Goal: Task Accomplishment & Management: Complete application form

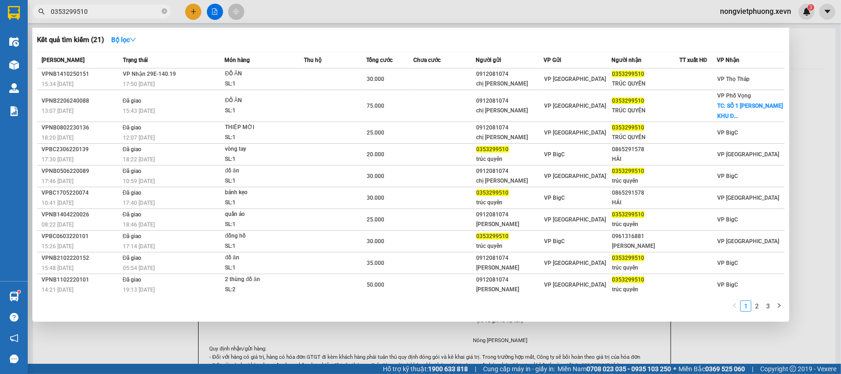
type input "0353299510"
click at [533, 67] on th "Người gửi" at bounding box center [510, 60] width 68 height 16
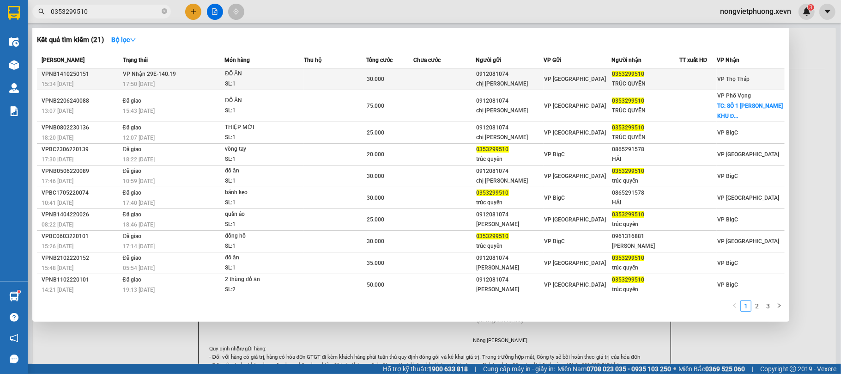
click at [529, 83] on div "chị [PERSON_NAME]" at bounding box center [510, 84] width 67 height 10
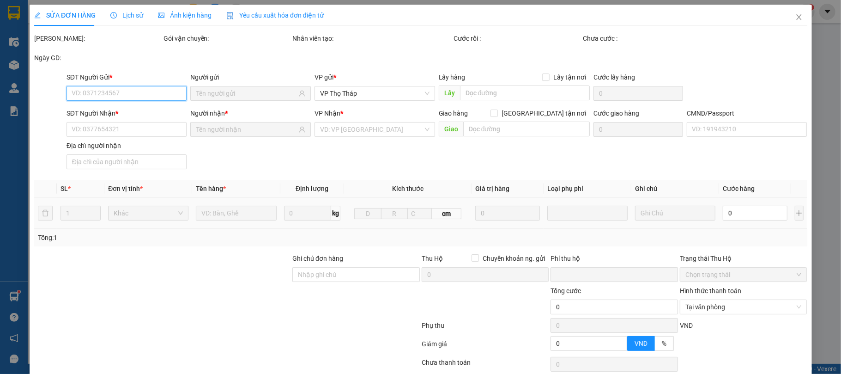
scroll to position [66, 0]
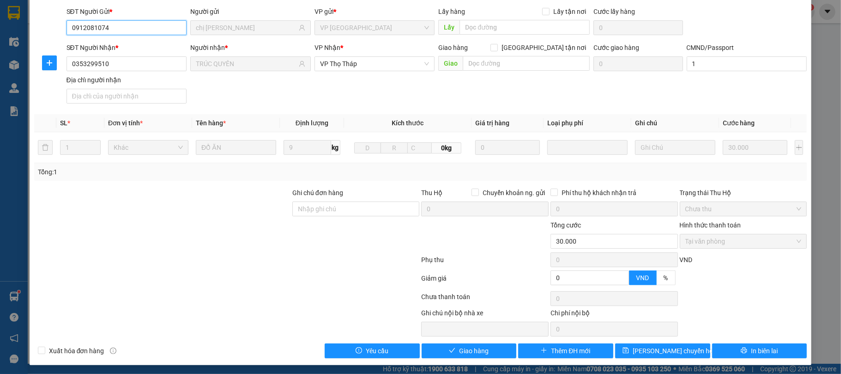
type input "0912081074"
type input "chị [PERSON_NAME]"
type input "0353299510"
type input "TRÚC QUYÊN"
type input "1"
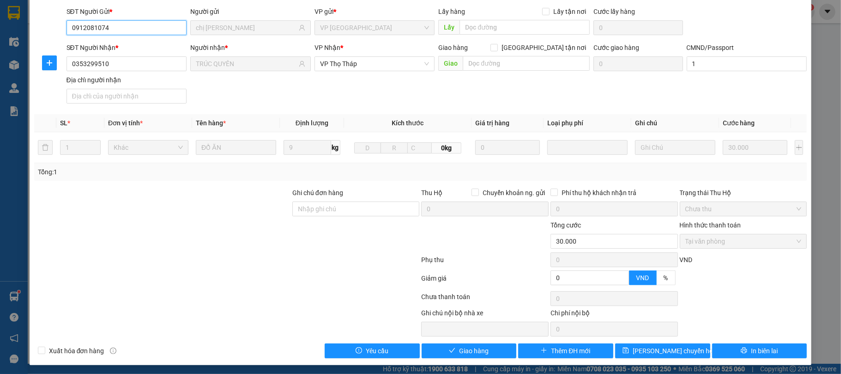
type input "0"
type input "30.000"
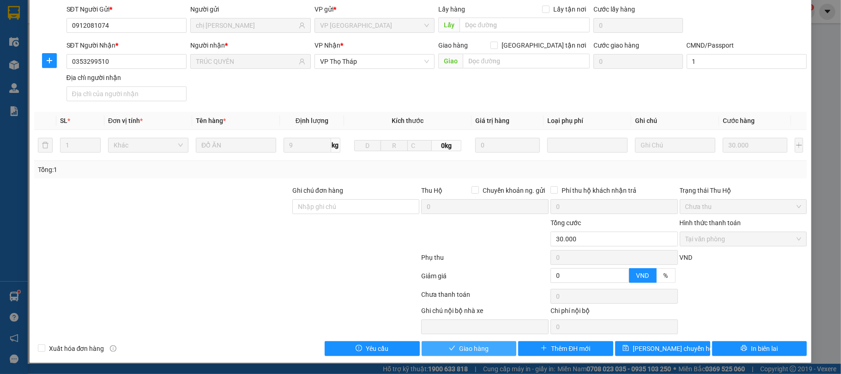
click at [480, 355] on button "Giao hàng" at bounding box center [469, 348] width 95 height 15
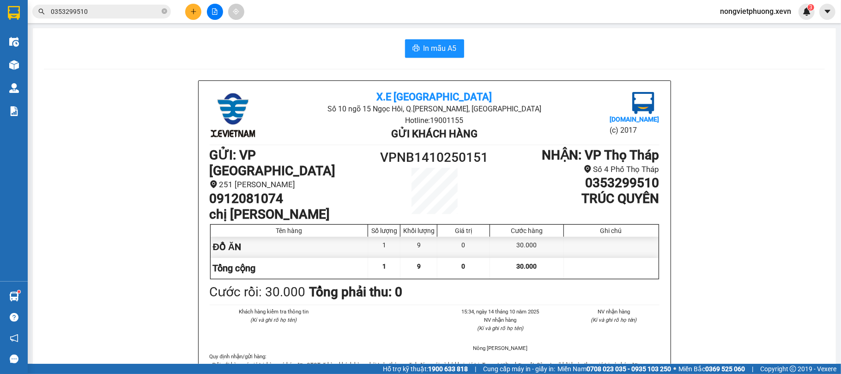
click at [98, 15] on input "0353299510" at bounding box center [105, 11] width 109 height 10
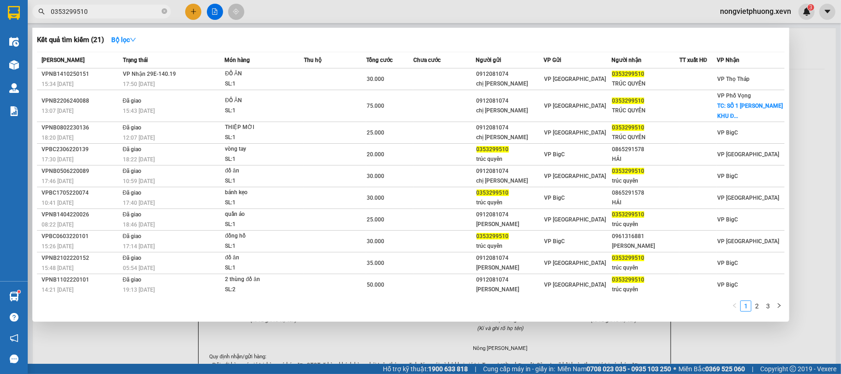
click at [98, 15] on input "0353299510" at bounding box center [105, 11] width 109 height 10
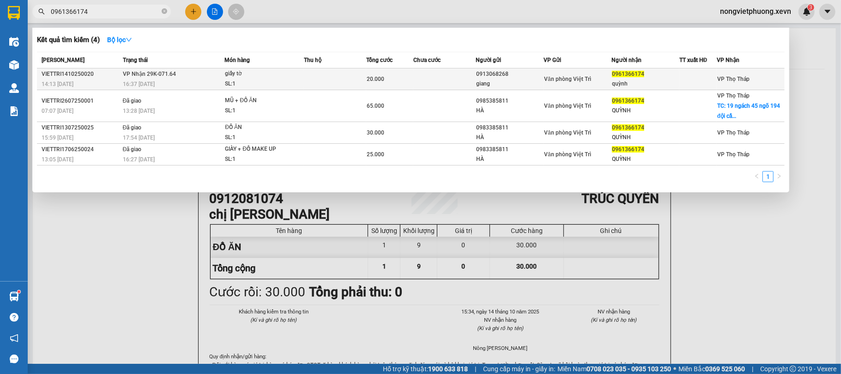
type input "0961366174"
click at [348, 76] on td at bounding box center [335, 79] width 62 height 22
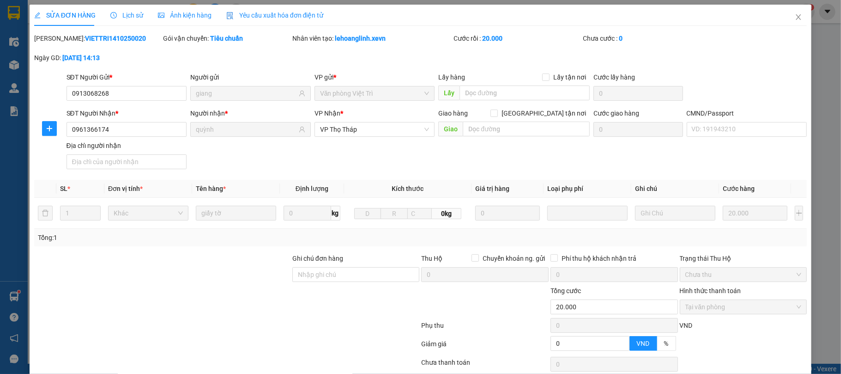
type input "0913068268"
type input "giang"
type input "0961366174"
type input "quỳnh"
type input "0"
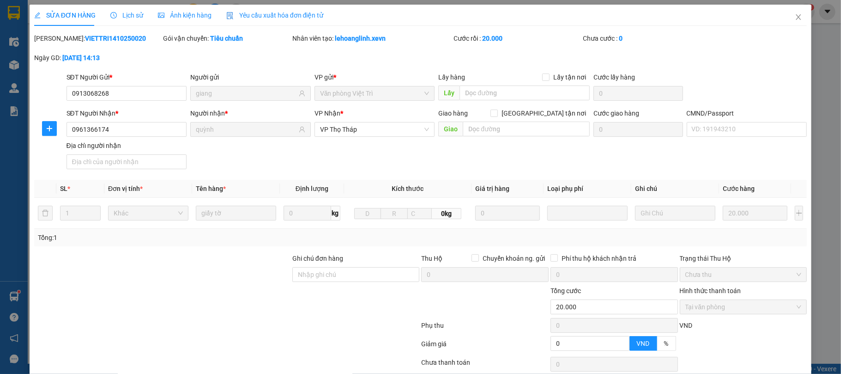
type input "20.000"
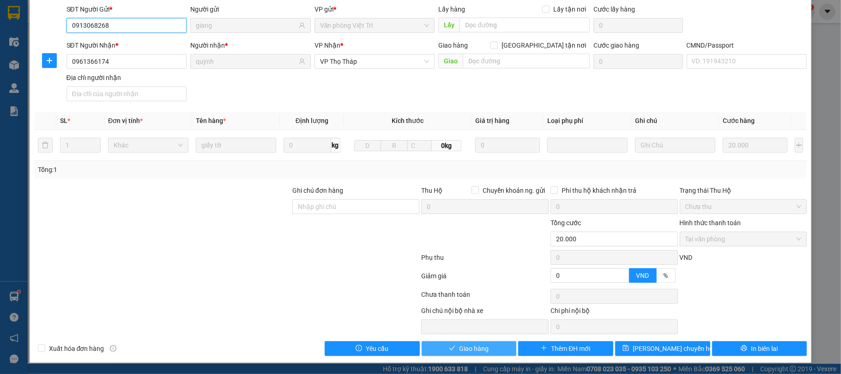
scroll to position [70, 0]
click at [479, 351] on span "Giao hàng" at bounding box center [474, 348] width 30 height 10
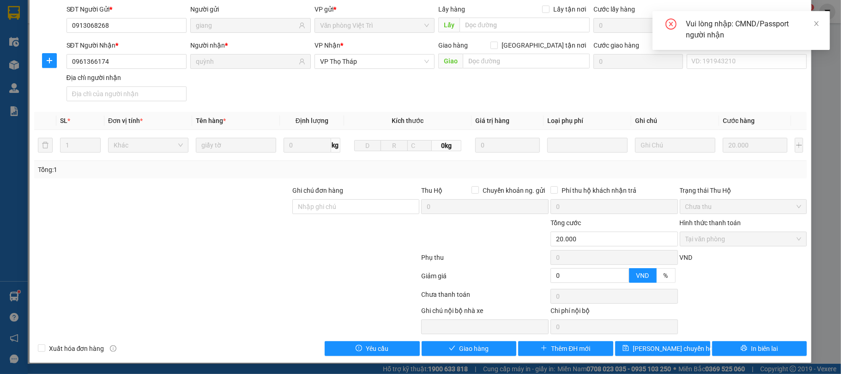
click at [725, 67] on div "CMND/Passport VD: [PASSPORT]" at bounding box center [747, 56] width 121 height 32
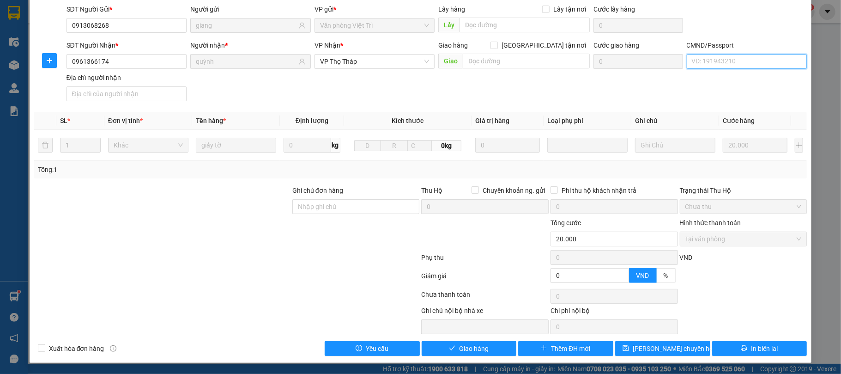
drag, startPoint x: 729, startPoint y: 65, endPoint x: 724, endPoint y: 67, distance: 4.8
click at [729, 65] on input "CMND/Passport" at bounding box center [747, 61] width 121 height 15
type input "1"
click at [462, 356] on div "SỬA ĐƠN HÀNG Lịch sử Ảnh kiện hàng Yêu cầu xuất hóa đơn điện tử Total Paid Fee …" at bounding box center [421, 150] width 783 height 426
click at [468, 353] on span "Giao hàng" at bounding box center [474, 348] width 30 height 10
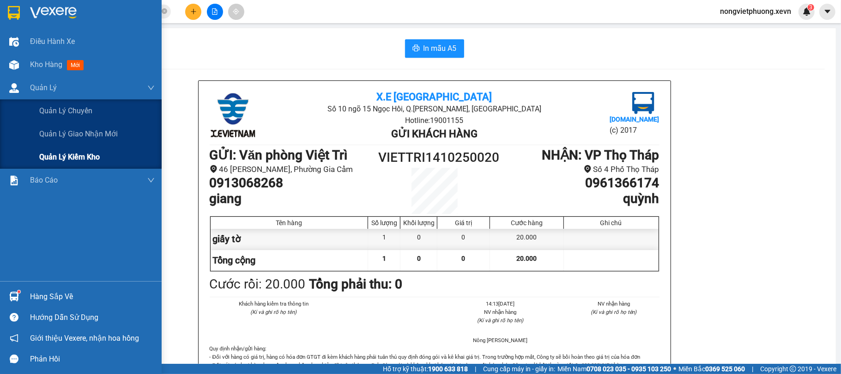
click at [86, 163] on span "Quản lý kiểm kho" at bounding box center [69, 157] width 61 height 12
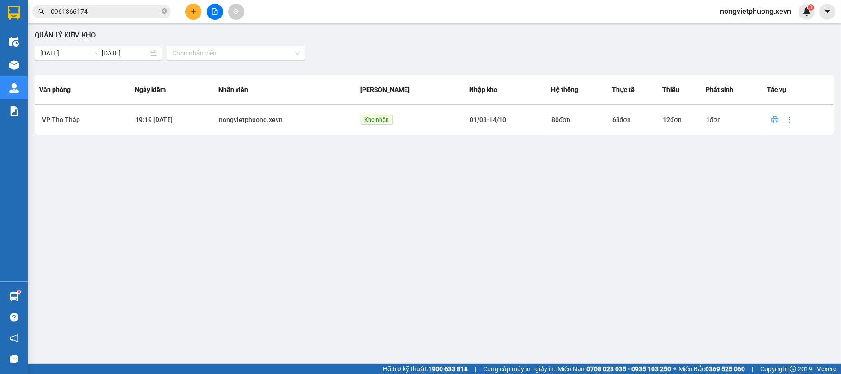
click at [774, 124] on button "button" at bounding box center [775, 119] width 15 height 15
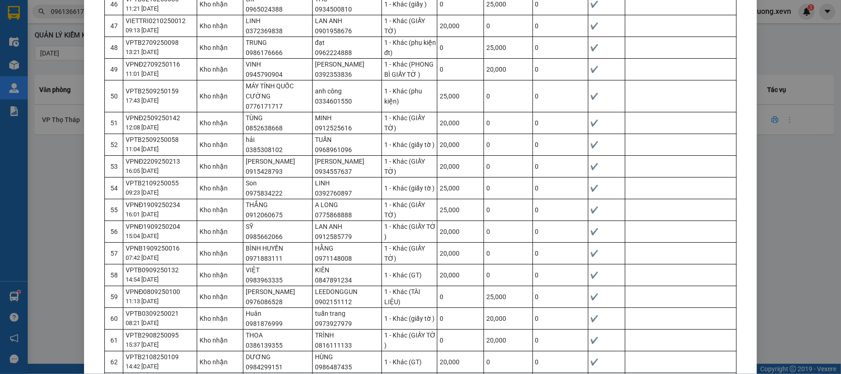
scroll to position [1294, 0]
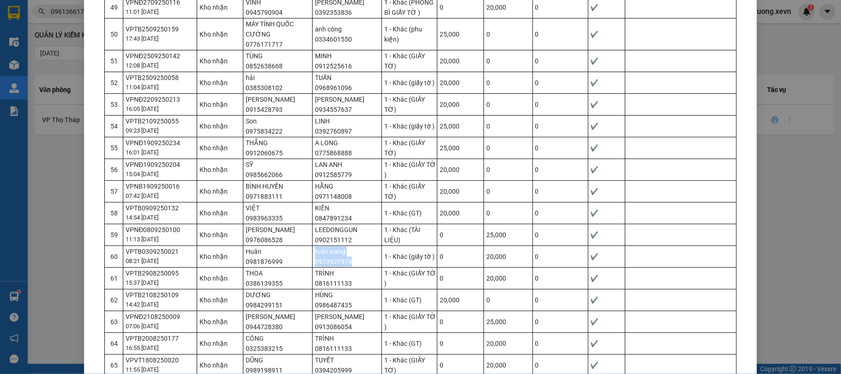
drag, startPoint x: 357, startPoint y: 254, endPoint x: 305, endPoint y: 252, distance: 52.2
click at [305, 252] on tr "60 VPTB0309250021 08:21 03/09 Kho nhận Huân 0981876999 tuấn trang 0973927979 1 …" at bounding box center [421, 256] width 632 height 22
click at [337, 245] on td "tuấn trang 0973927979" at bounding box center [347, 256] width 69 height 22
drag, startPoint x: 345, startPoint y: 235, endPoint x: 357, endPoint y: 231, distance: 13.0
click at [353, 245] on td "tuấn trang 0973927979" at bounding box center [347, 256] width 69 height 22
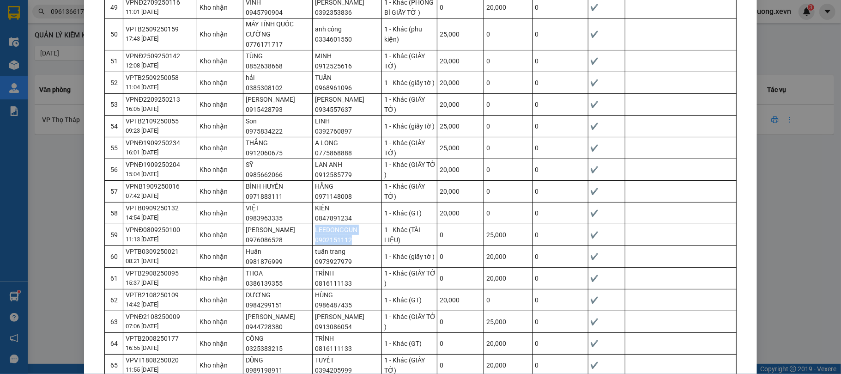
drag, startPoint x: 359, startPoint y: 228, endPoint x: 306, endPoint y: 233, distance: 52.9
click at [306, 233] on tr "59 VPNĐ0809250100 11:13 08/09 Kho nhận NGUYỄN TUẤN HIẾU 0976086528 LEEDONGGUN 0…" at bounding box center [421, 235] width 632 height 22
click at [317, 229] on td "LEEDONGGUN 0902151112" at bounding box center [347, 235] width 69 height 22
click at [321, 228] on td "LEEDONGGUN 0902151112" at bounding box center [347, 235] width 69 height 22
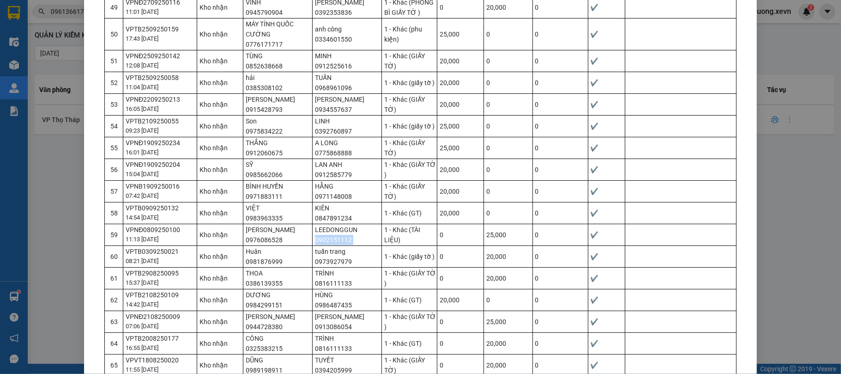
click at [321, 228] on td "LEEDONGGUN 0902151112" at bounding box center [347, 235] width 69 height 22
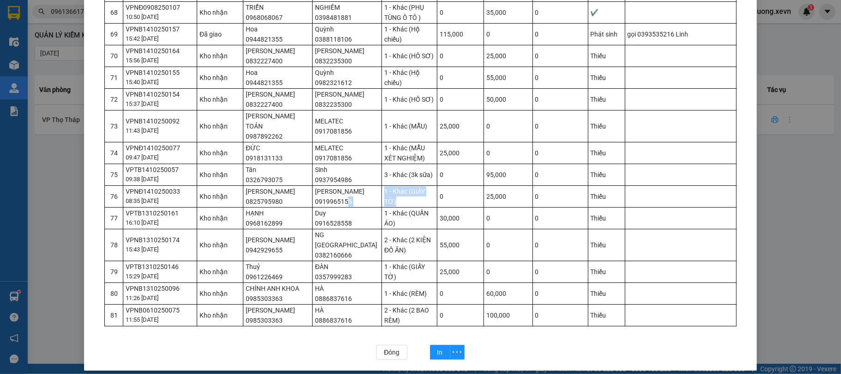
drag, startPoint x: 390, startPoint y: 200, endPoint x: 341, endPoint y: 200, distance: 49.0
click at [341, 200] on tr "76 VPNĐ1410250033 08:35 14/10 Kho nhận VŨ THỊ THỦY LÊ 0825795980 NGỌC ANH 09199…" at bounding box center [421, 196] width 632 height 22
click at [341, 200] on td "NGỌC ANH 0919965155" at bounding box center [347, 196] width 69 height 22
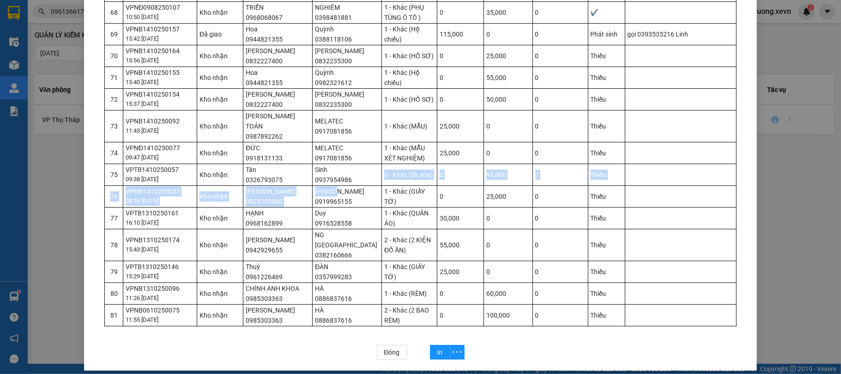
drag, startPoint x: 348, startPoint y: 186, endPoint x: 334, endPoint y: 188, distance: 14.4
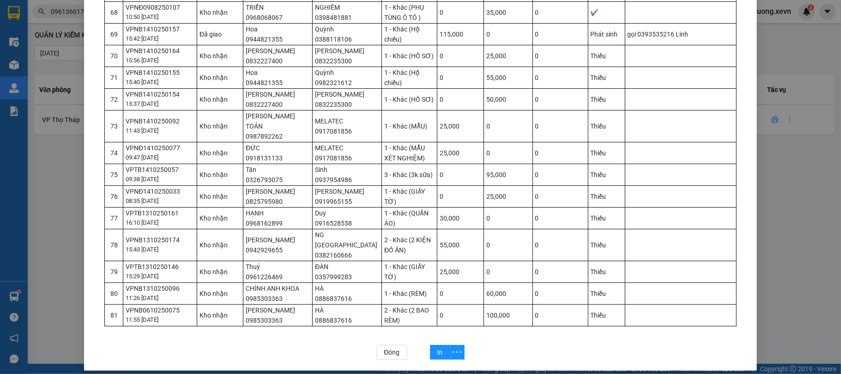
click at [352, 158] on td "MELATEC 0917081856" at bounding box center [347, 153] width 69 height 22
click at [288, 110] on td "TRẦN CƯỜNG 0832227400" at bounding box center [278, 99] width 69 height 22
click at [342, 79] on td "Quỳnh 0982321612" at bounding box center [347, 78] width 69 height 22
click at [343, 59] on td "NGUYỄN THẢO NGUYÊN 0832235300" at bounding box center [347, 56] width 69 height 22
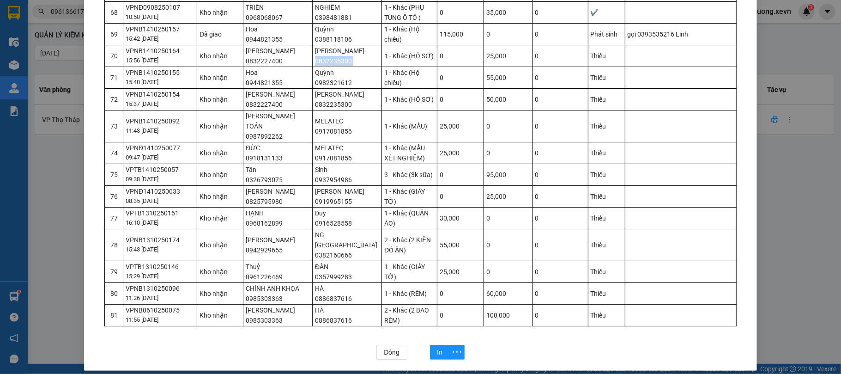
click at [343, 59] on td "NGUYỄN THẢO NGUYÊN 0832235300" at bounding box center [347, 56] width 69 height 22
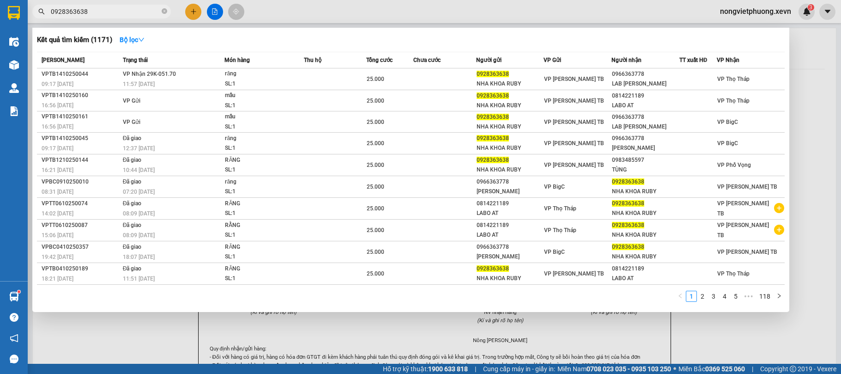
drag, startPoint x: 0, startPoint y: 0, endPoint x: 130, endPoint y: 1, distance: 130.3
click at [109, 8] on input "0928363638" at bounding box center [105, 11] width 109 height 10
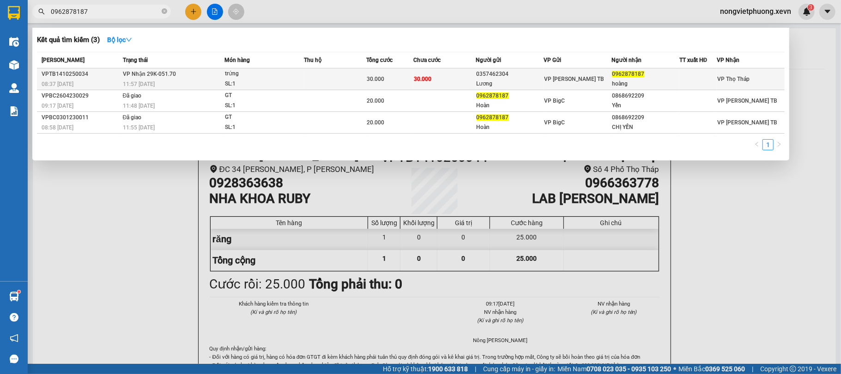
type input "0962878187"
click at [603, 75] on div "VP [PERSON_NAME] TB" at bounding box center [577, 79] width 67 height 10
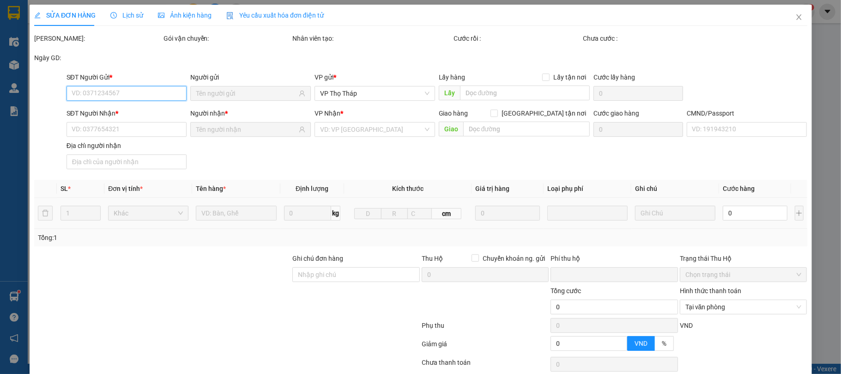
scroll to position [66, 0]
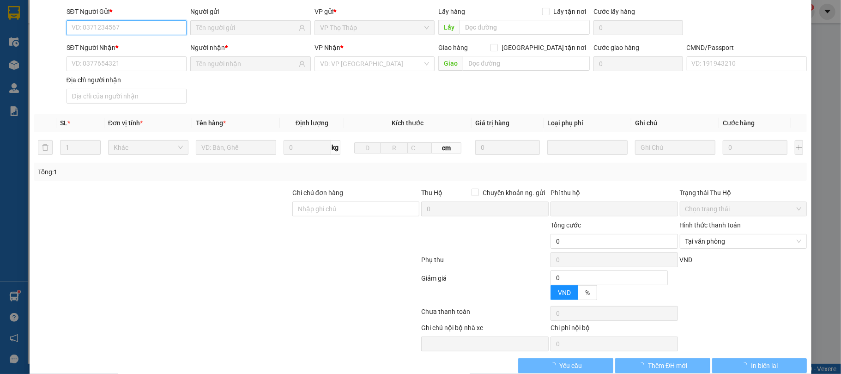
type input "0357462304"
type input "Lương"
type input "0962878187"
type input "hoàng"
type input "0"
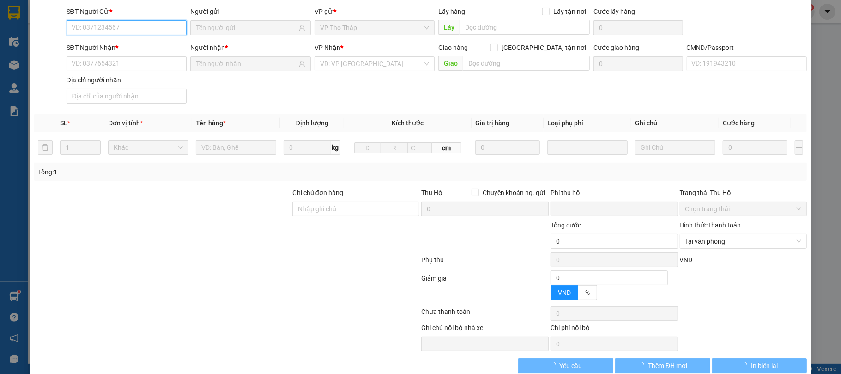
type input "30.000"
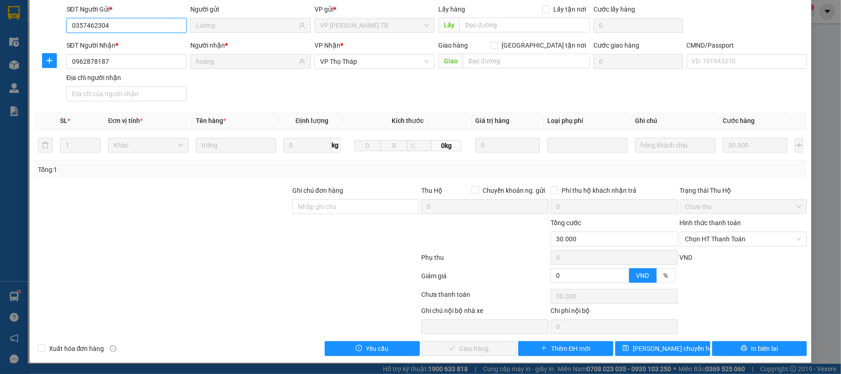
scroll to position [70, 0]
click at [719, 243] on span "Chọn HT Thanh Toán" at bounding box center [744, 239] width 116 height 14
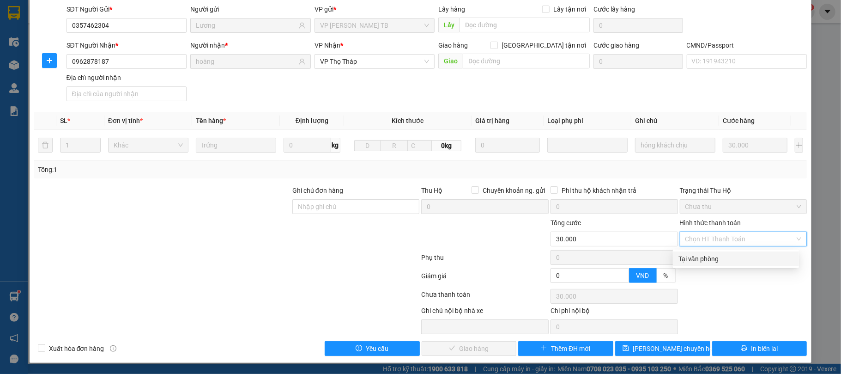
click at [716, 265] on div "VND" at bounding box center [743, 260] width 129 height 16
click at [727, 242] on span "Chọn HT Thanh Toán" at bounding box center [744, 239] width 116 height 14
click at [722, 254] on div "Tại văn phòng" at bounding box center [736, 259] width 115 height 10
type input "0"
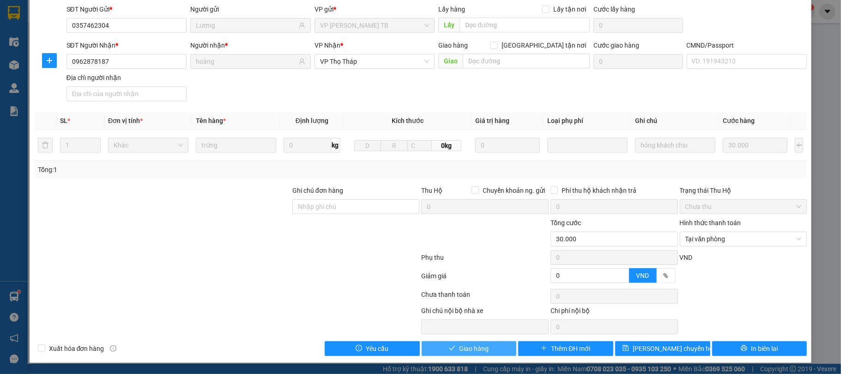
click at [470, 342] on button "Giao hàng" at bounding box center [469, 348] width 95 height 15
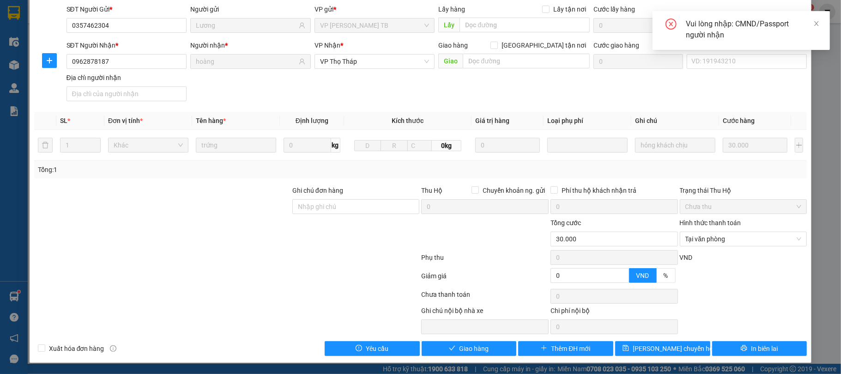
click at [764, 44] on div "Vui lòng nhập: CMND/Passport người nhận" at bounding box center [741, 30] width 177 height 39
click at [742, 67] on div "CMND/Passport VD: [PASSPORT]" at bounding box center [747, 56] width 121 height 32
click at [742, 57] on input "CMND/Passport" at bounding box center [747, 61] width 121 height 15
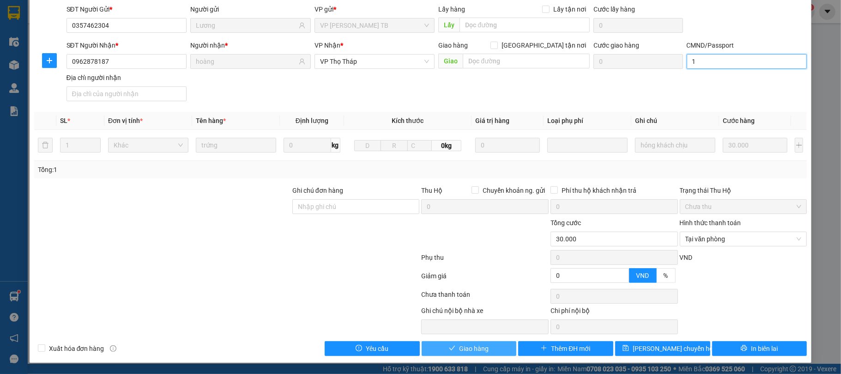
type input "1"
click at [454, 341] on button "Giao hàng" at bounding box center [469, 348] width 95 height 15
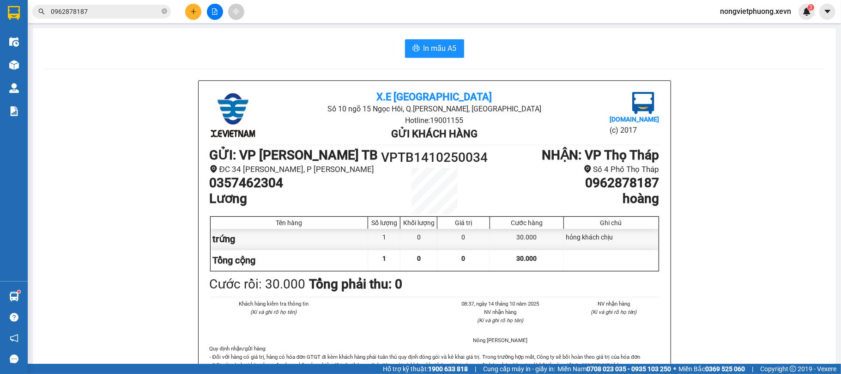
drag, startPoint x: 201, startPoint y: 3, endPoint x: 193, endPoint y: 6, distance: 9.2
click at [193, 6] on div at bounding box center [214, 12] width 69 height 16
click at [193, 6] on button at bounding box center [193, 12] width 16 height 16
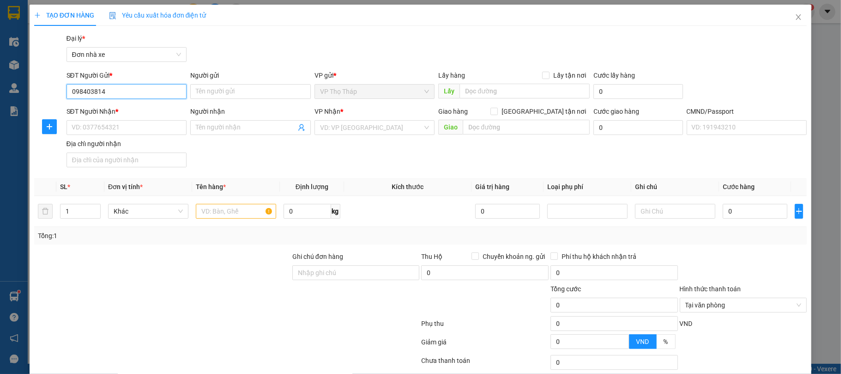
type input "0984038141"
click at [119, 110] on div "0984038141 - LAB TRƯỜNG PHÁT" at bounding box center [125, 110] width 108 height 10
type input "LAB TRƯỜNG PHÁT"
type input "0857599630"
type input "NK QUỐC TẾ"
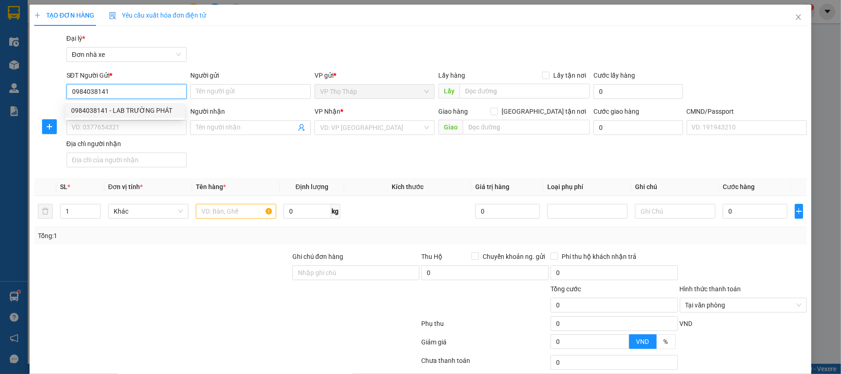
type input "037196007214 [PERSON_NAME]"
type input "ĐT 0966992962"
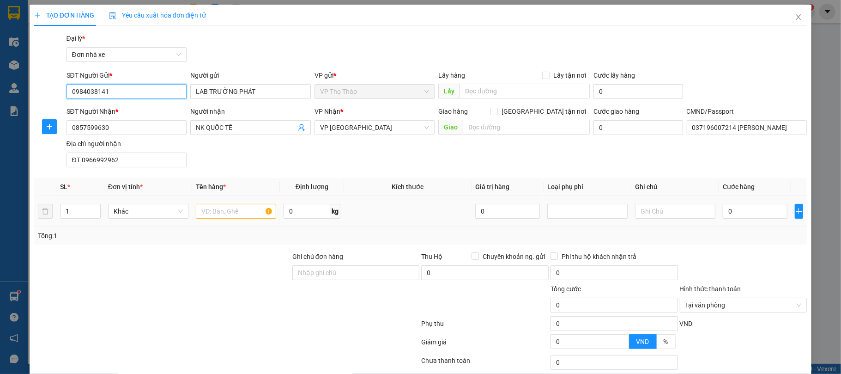
type input "0984038141"
click at [238, 213] on input "text" at bounding box center [236, 211] width 80 height 15
type input "RĂNG"
click at [731, 206] on input "0" at bounding box center [755, 211] width 65 height 15
type input "2"
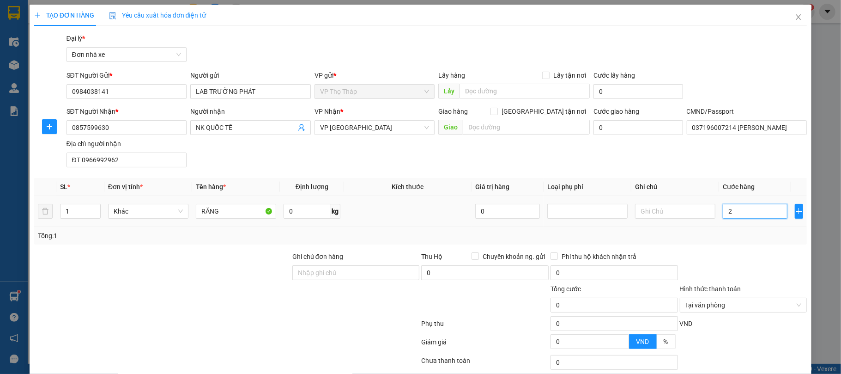
type input "2"
type input "25"
type input "25.000"
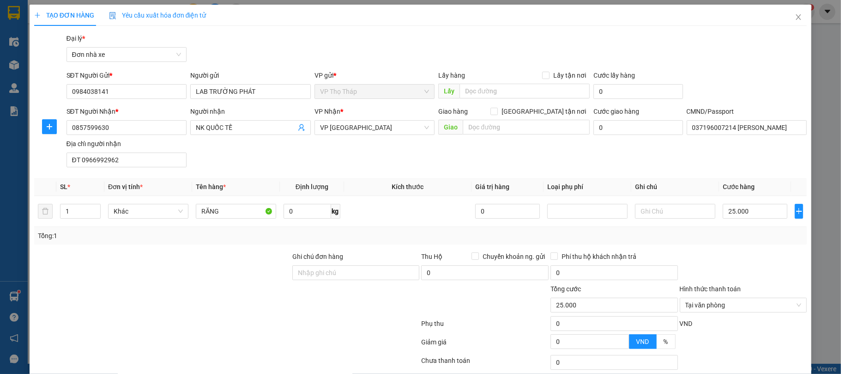
click at [720, 246] on div "Transit Pickup Surcharge Ids Transit Deliver Surcharge Ids Transit Deliver Surc…" at bounding box center [420, 227] width 773 height 389
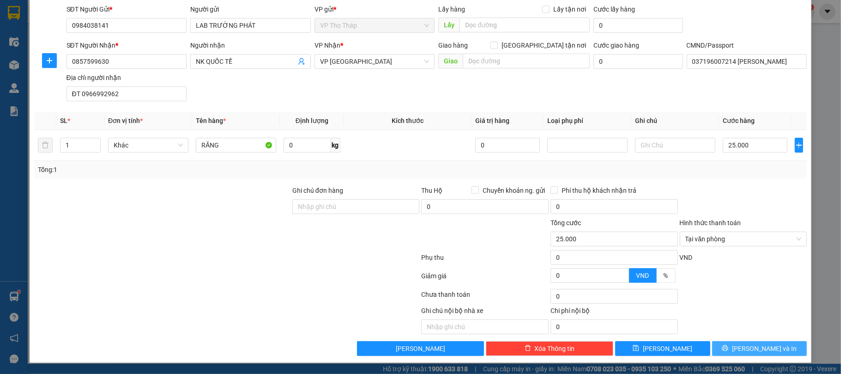
click at [774, 348] on button "[PERSON_NAME] và In" at bounding box center [759, 348] width 95 height 15
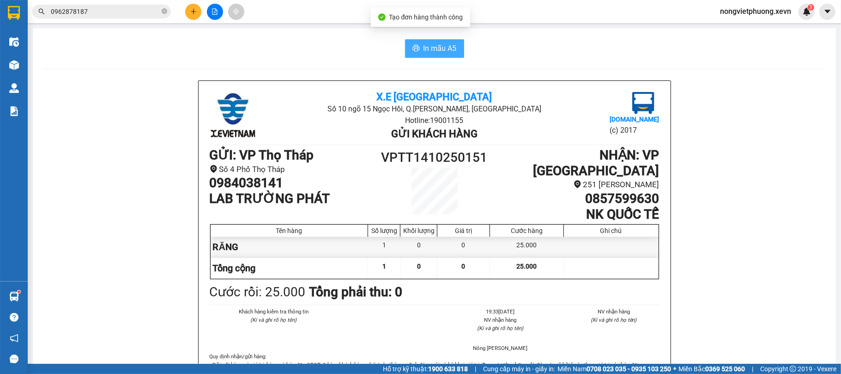
click at [446, 45] on span "In mẫu A5" at bounding box center [440, 49] width 33 height 12
